Goal: Check status: Check status

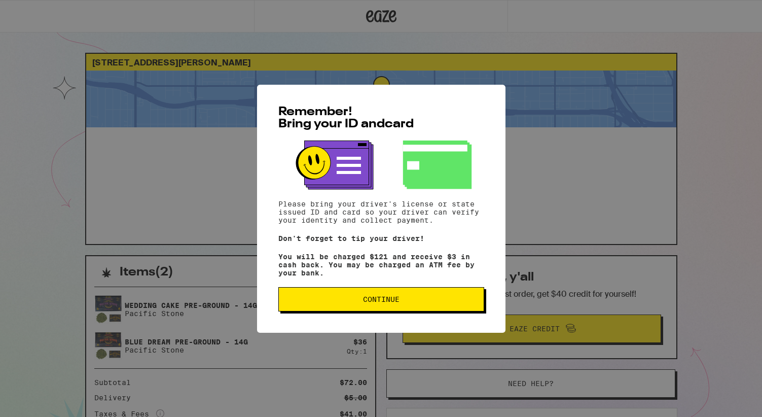
click at [412, 300] on span "Continue" at bounding box center [381, 299] width 189 height 7
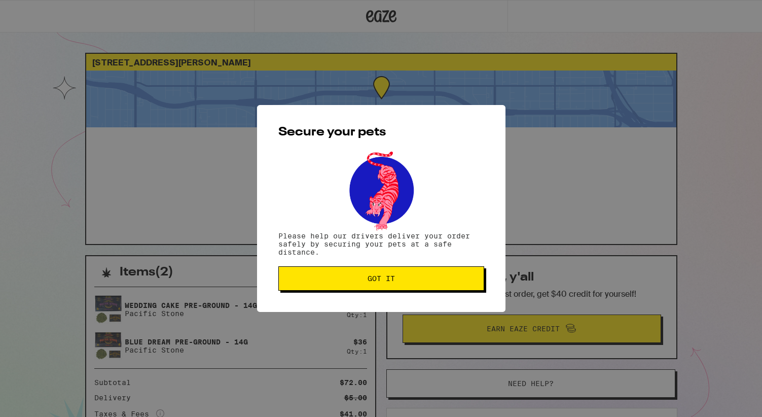
click at [360, 281] on span "Got it" at bounding box center [381, 278] width 189 height 7
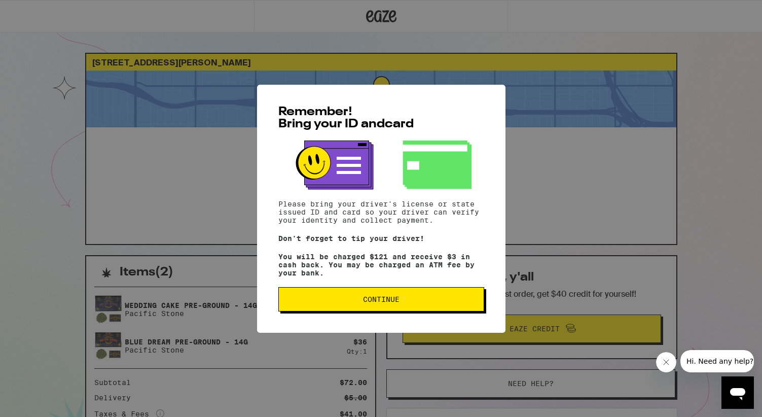
click at [396, 300] on span "Continue" at bounding box center [381, 299] width 37 height 7
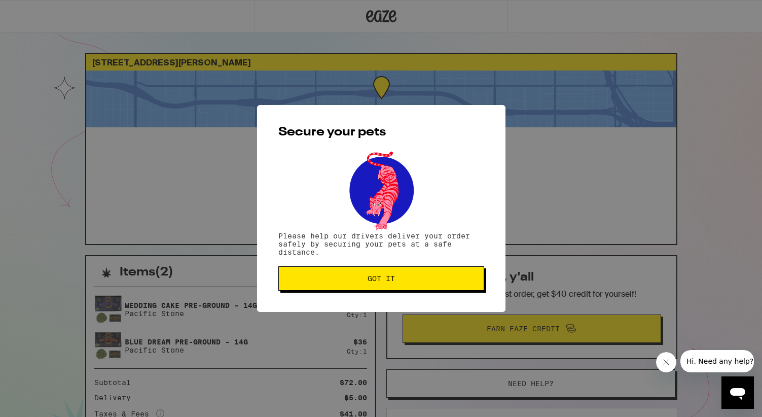
click at [382, 282] on span "Got it" at bounding box center [381, 278] width 27 height 7
